Goal: Navigation & Orientation: Go to known website

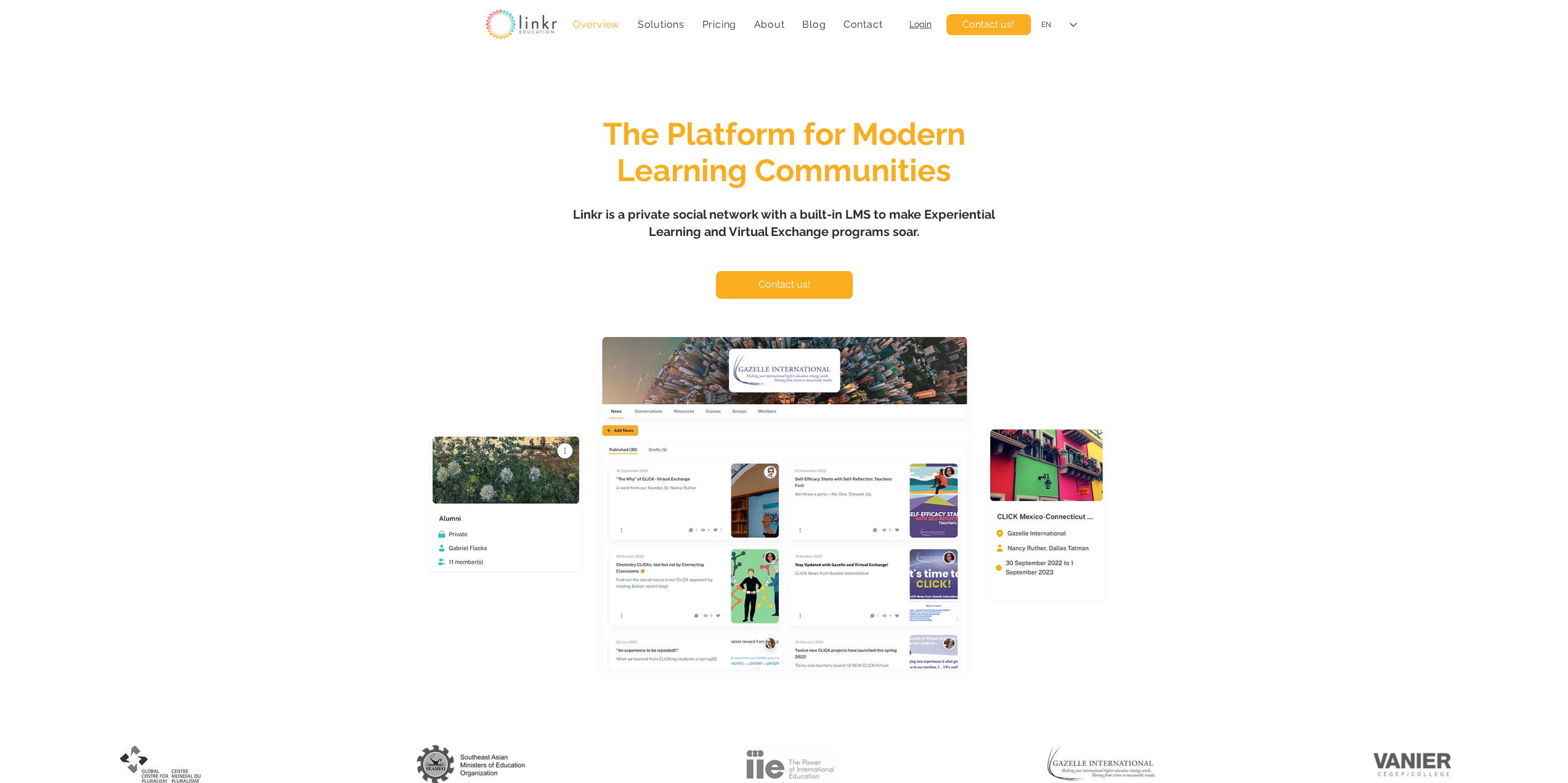
click at [881, 171] on span "The Platform for Modern Learning Communities" at bounding box center [784, 152] width 363 height 73
click at [866, 158] on span "The Platform for Modern Learning Communities" at bounding box center [784, 152] width 363 height 73
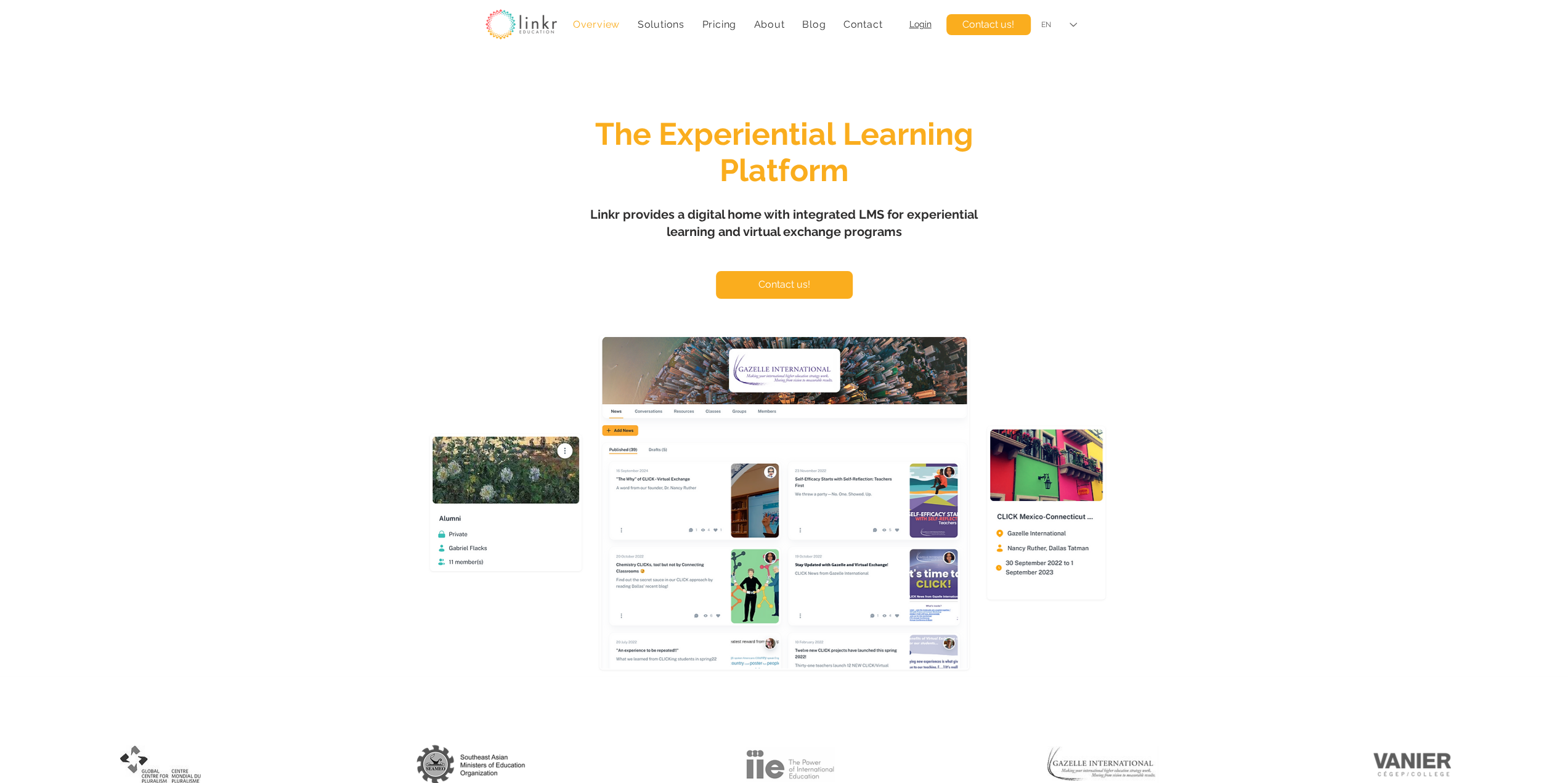
click at [1052, 23] on div "EN" at bounding box center [1059, 25] width 53 height 28
click at [1051, 52] on div "FR" at bounding box center [1059, 53] width 53 height 28
click at [1061, 27] on div "EN" at bounding box center [1059, 25] width 53 height 28
click at [1051, 55] on div "FR" at bounding box center [1059, 53] width 53 height 28
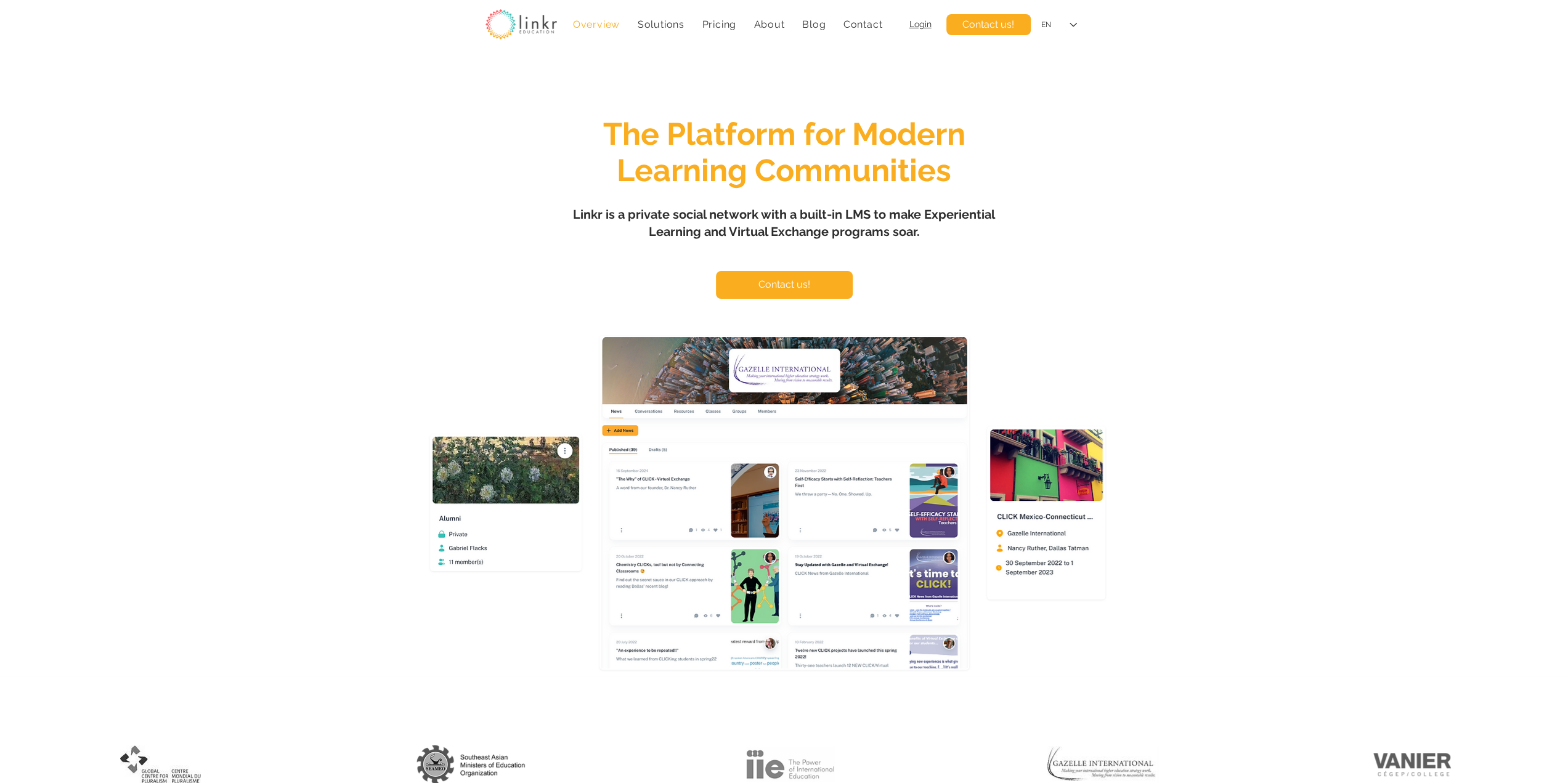
click at [368, 276] on div "main content" at bounding box center [784, 365] width 1568 height 620
